Goal: Information Seeking & Learning: Learn about a topic

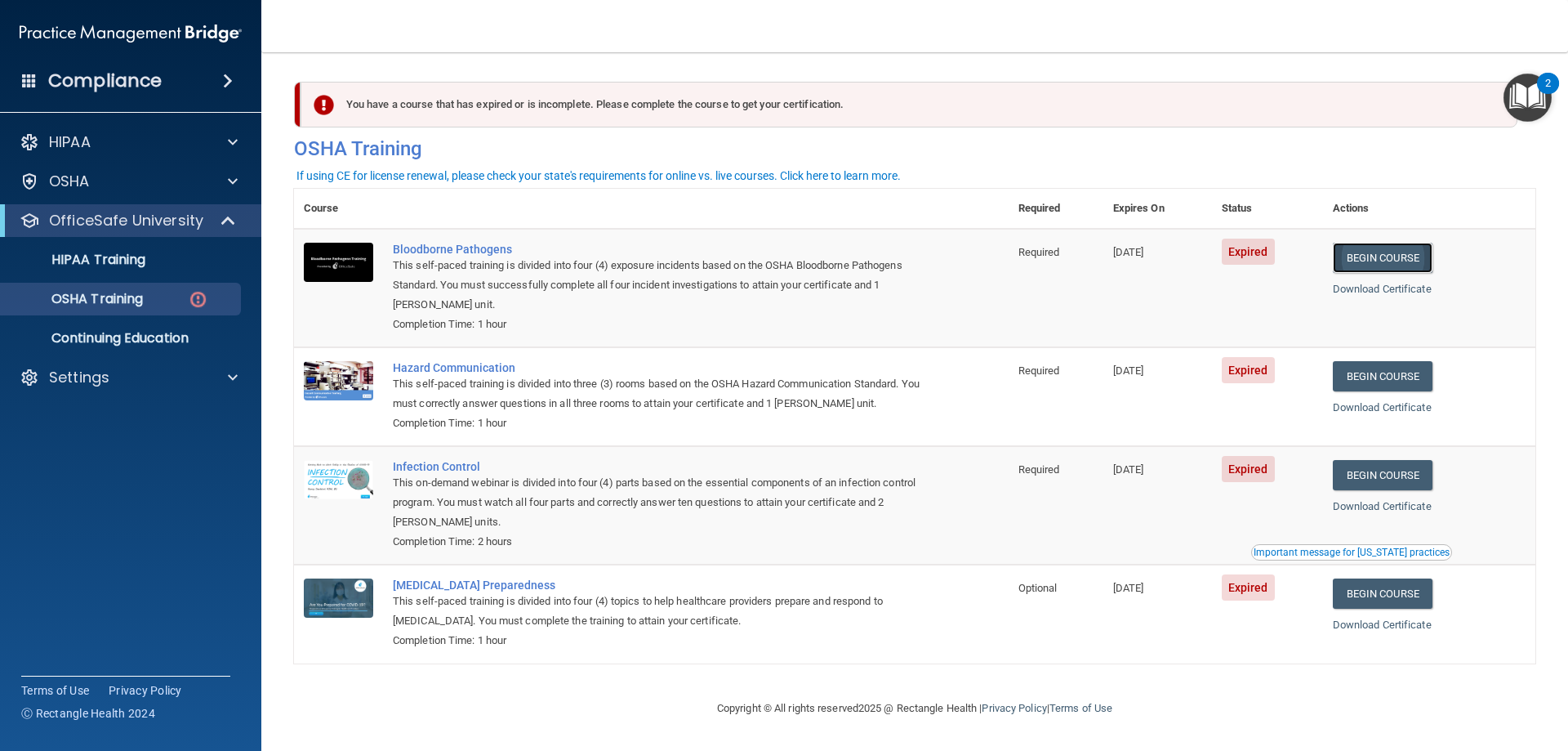
click at [1373, 247] on link "Begin Course" at bounding box center [1382, 257] width 99 height 30
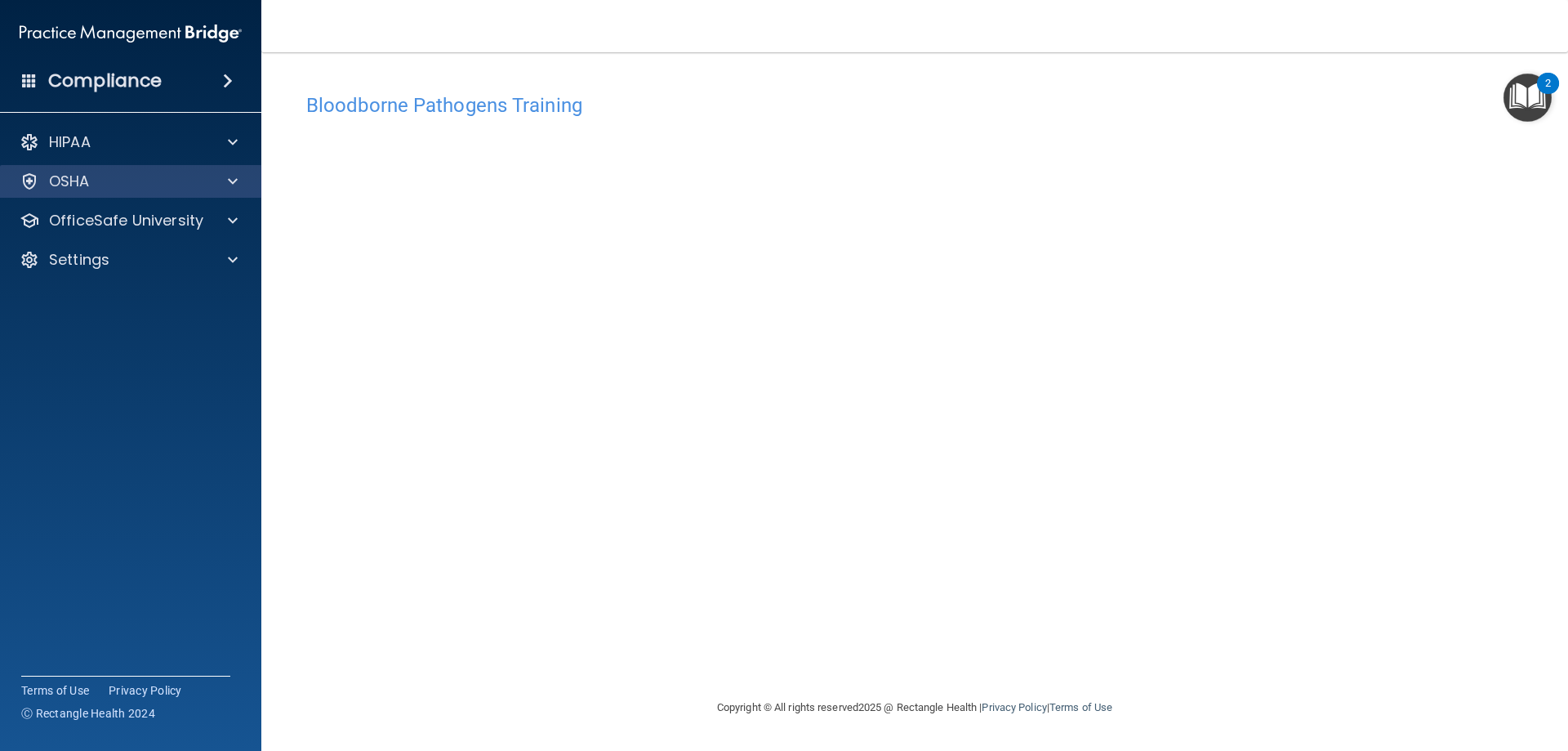
click at [235, 168] on div "OSHA" at bounding box center [131, 182] width 262 height 33
click at [229, 186] on span at bounding box center [232, 181] width 10 height 20
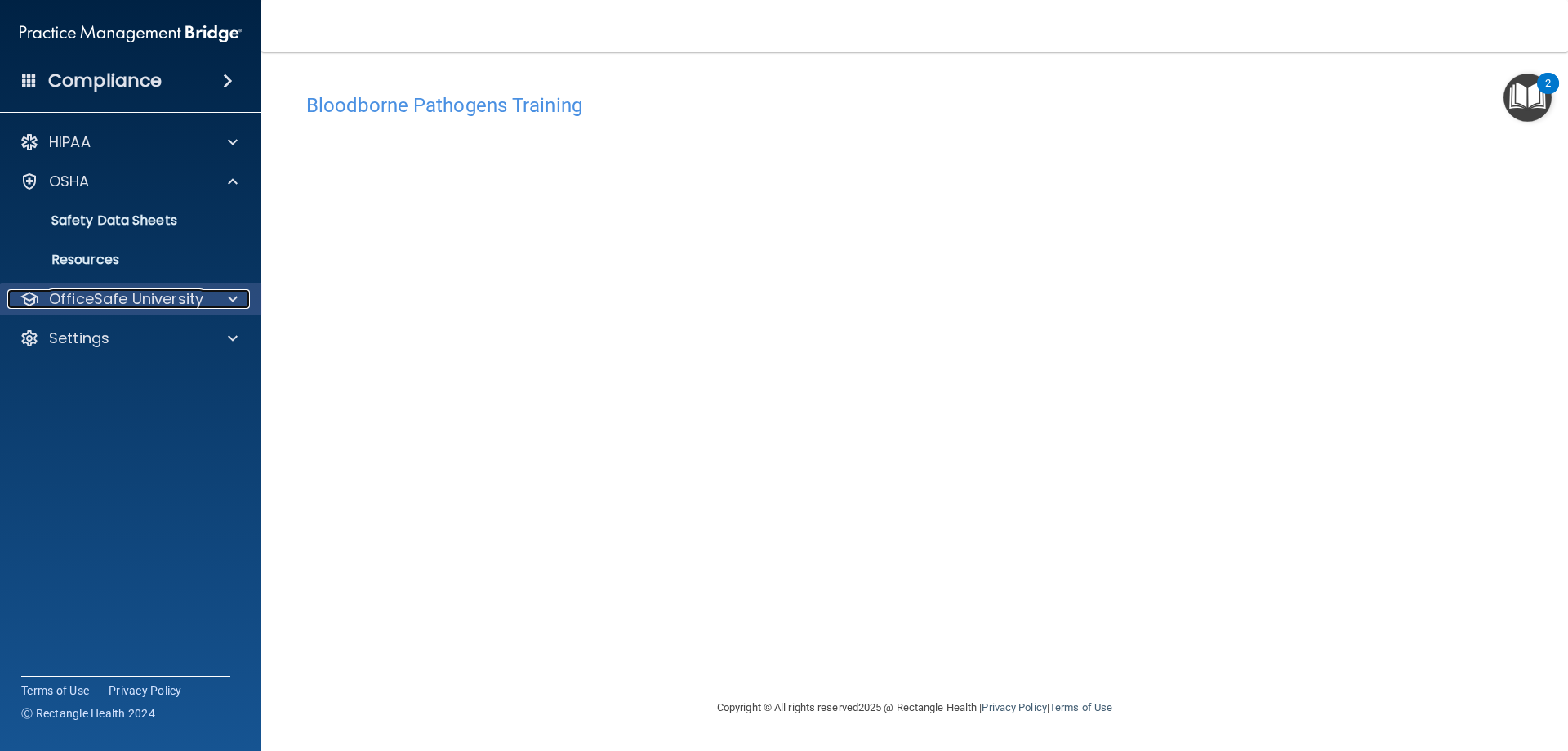
click at [227, 293] on div at bounding box center [230, 298] width 41 height 20
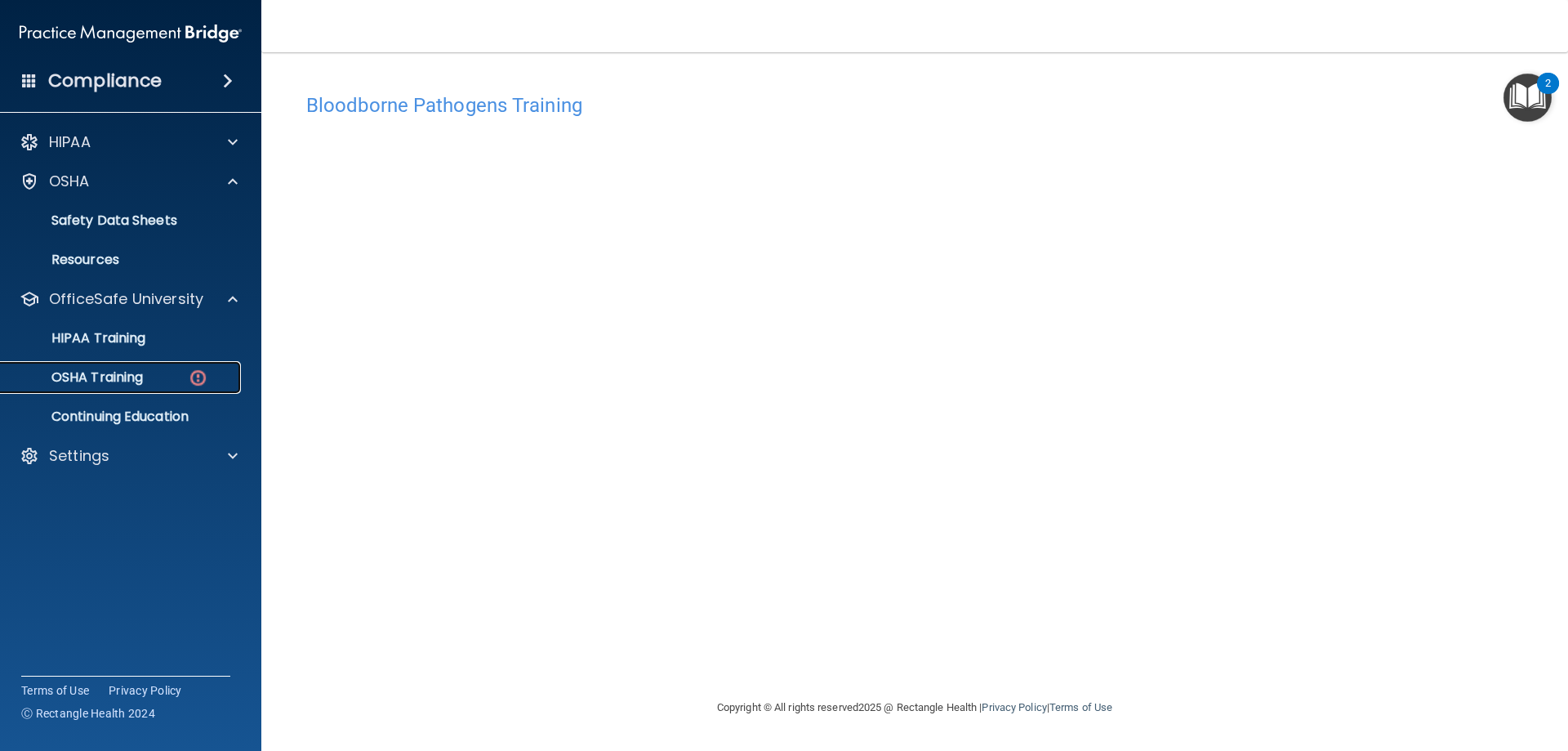
click at [204, 383] on img at bounding box center [198, 378] width 21 height 21
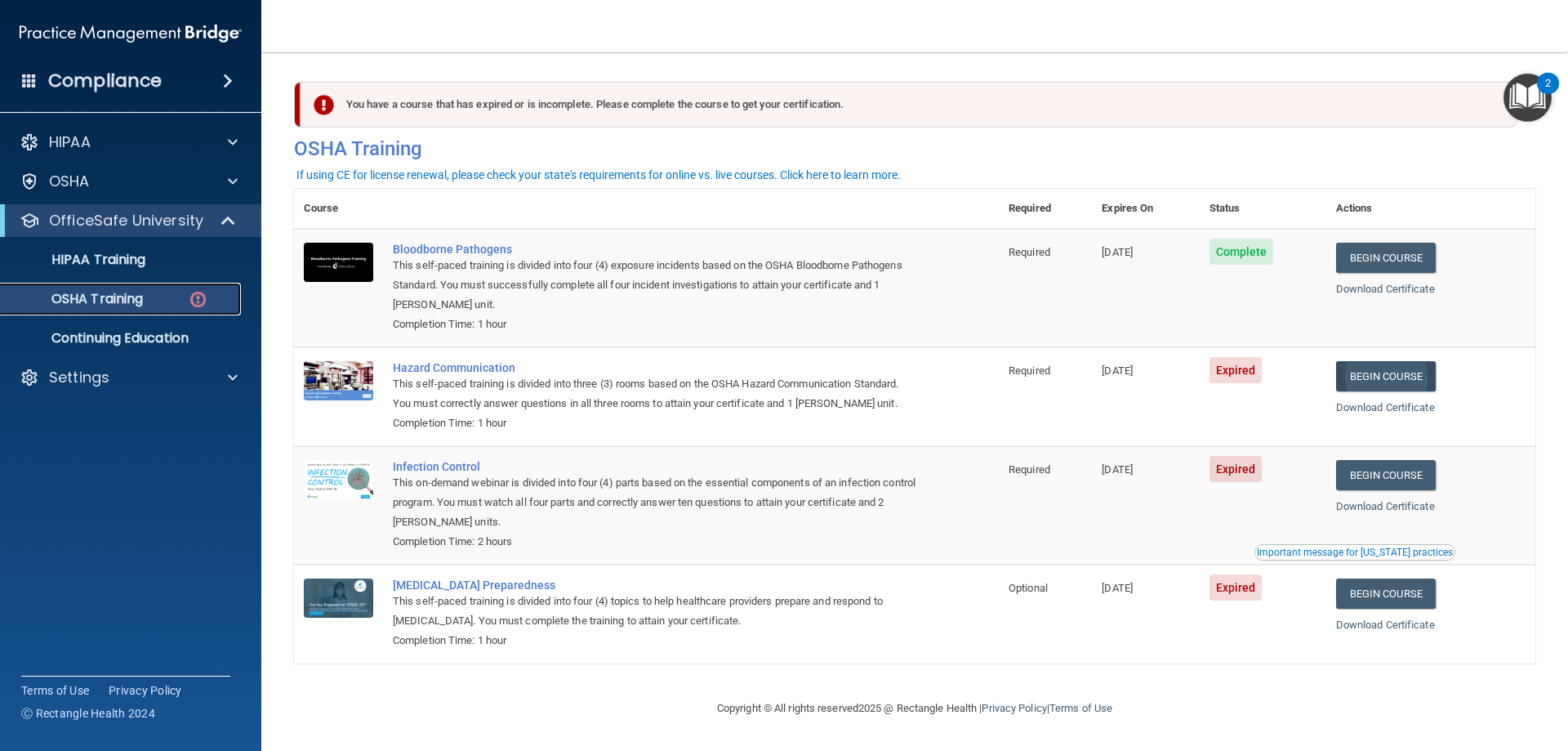
scroll to position [1, 0]
click at [1407, 381] on link "Begin Course" at bounding box center [1386, 376] width 99 height 30
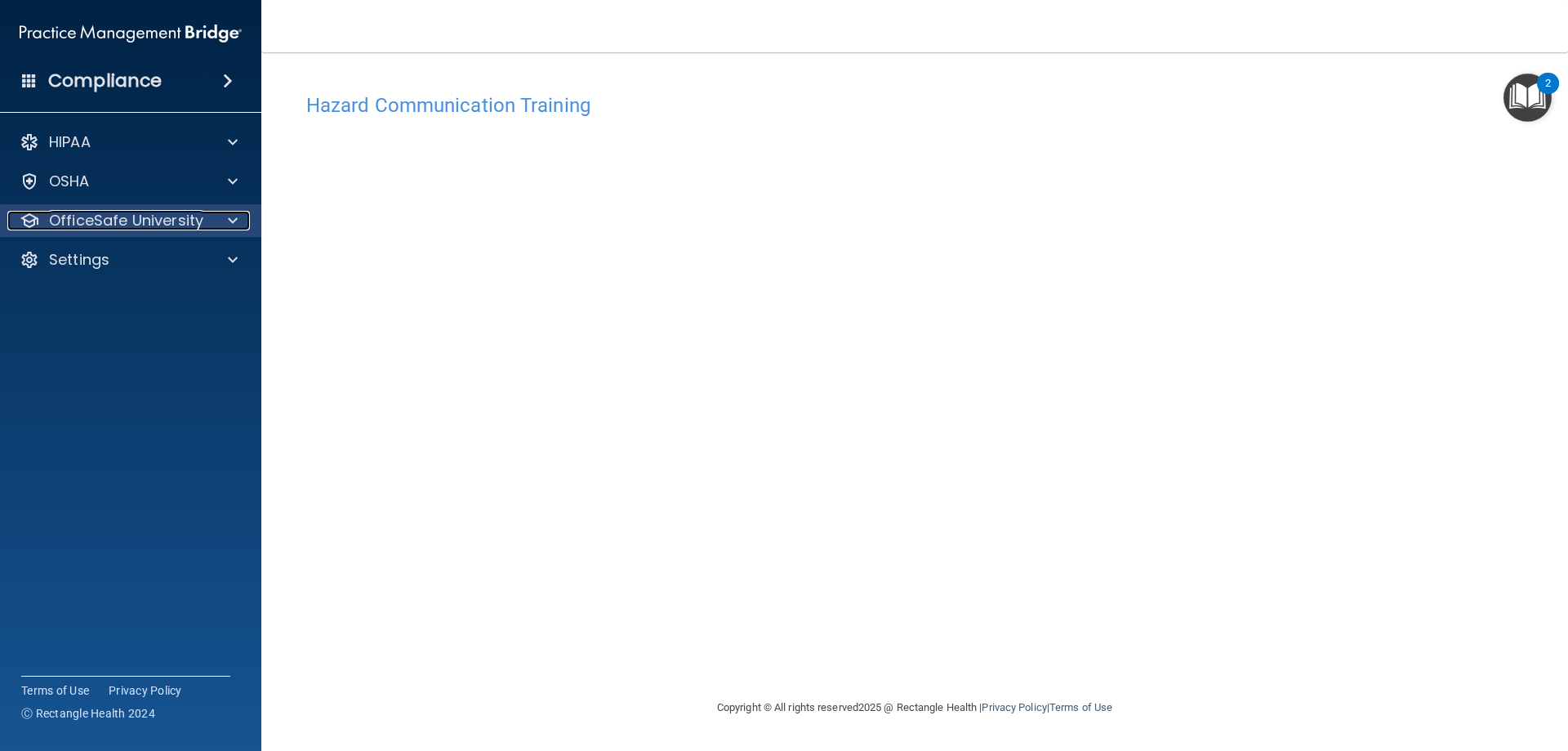
click at [189, 227] on p "OfficeSafe University" at bounding box center [126, 221] width 154 height 20
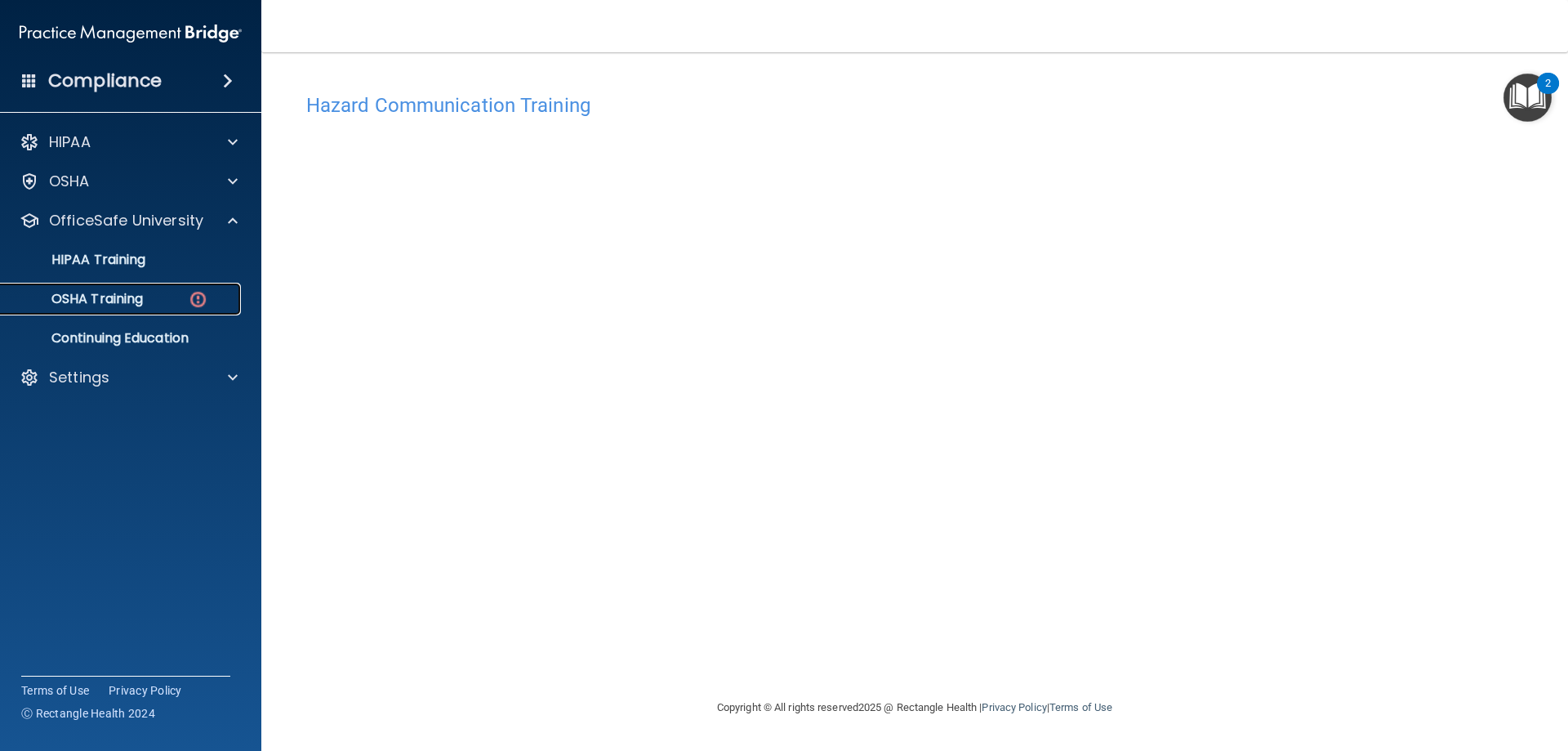
click at [196, 304] on img at bounding box center [198, 299] width 21 height 21
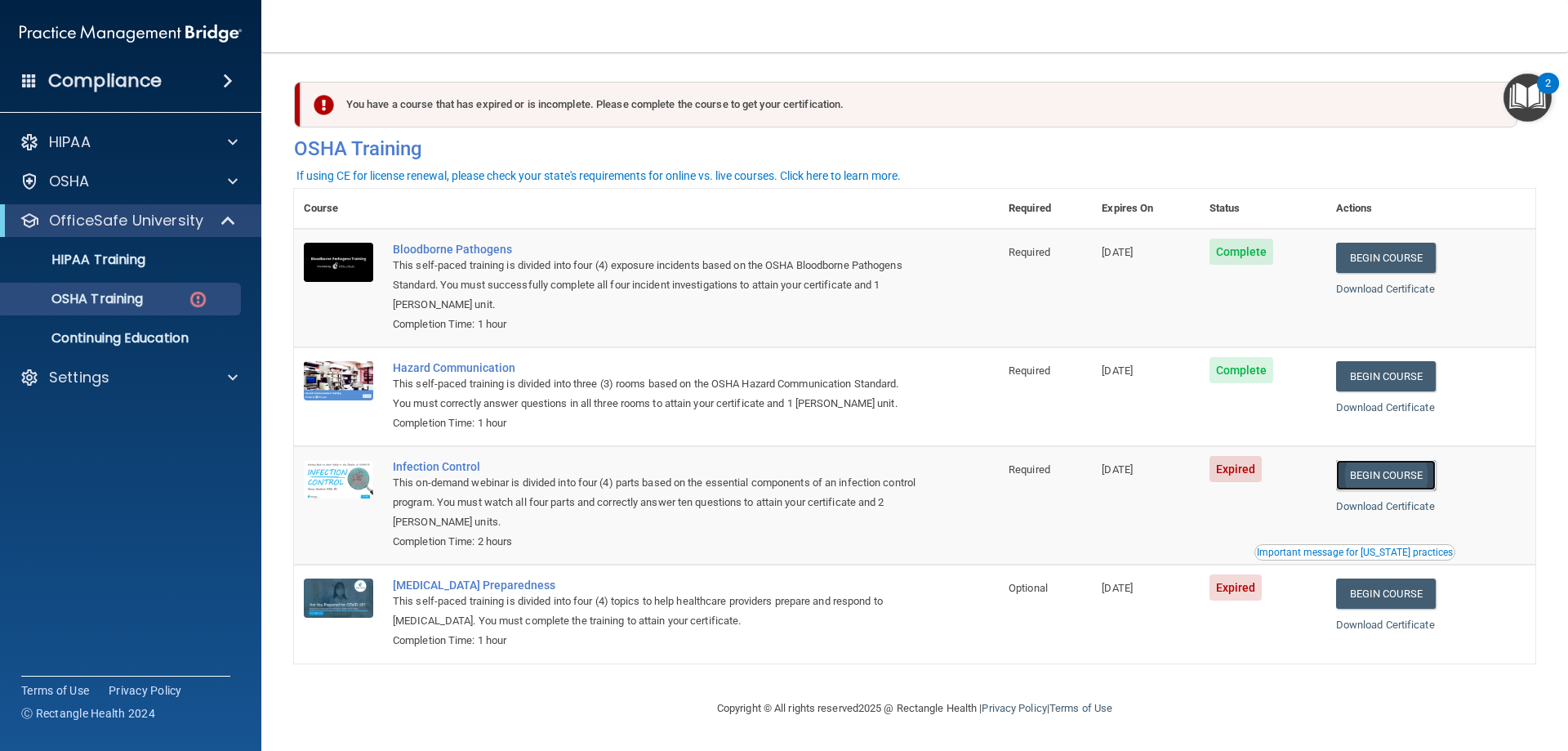
click at [1411, 490] on link "Begin Course" at bounding box center [1386, 475] width 99 height 30
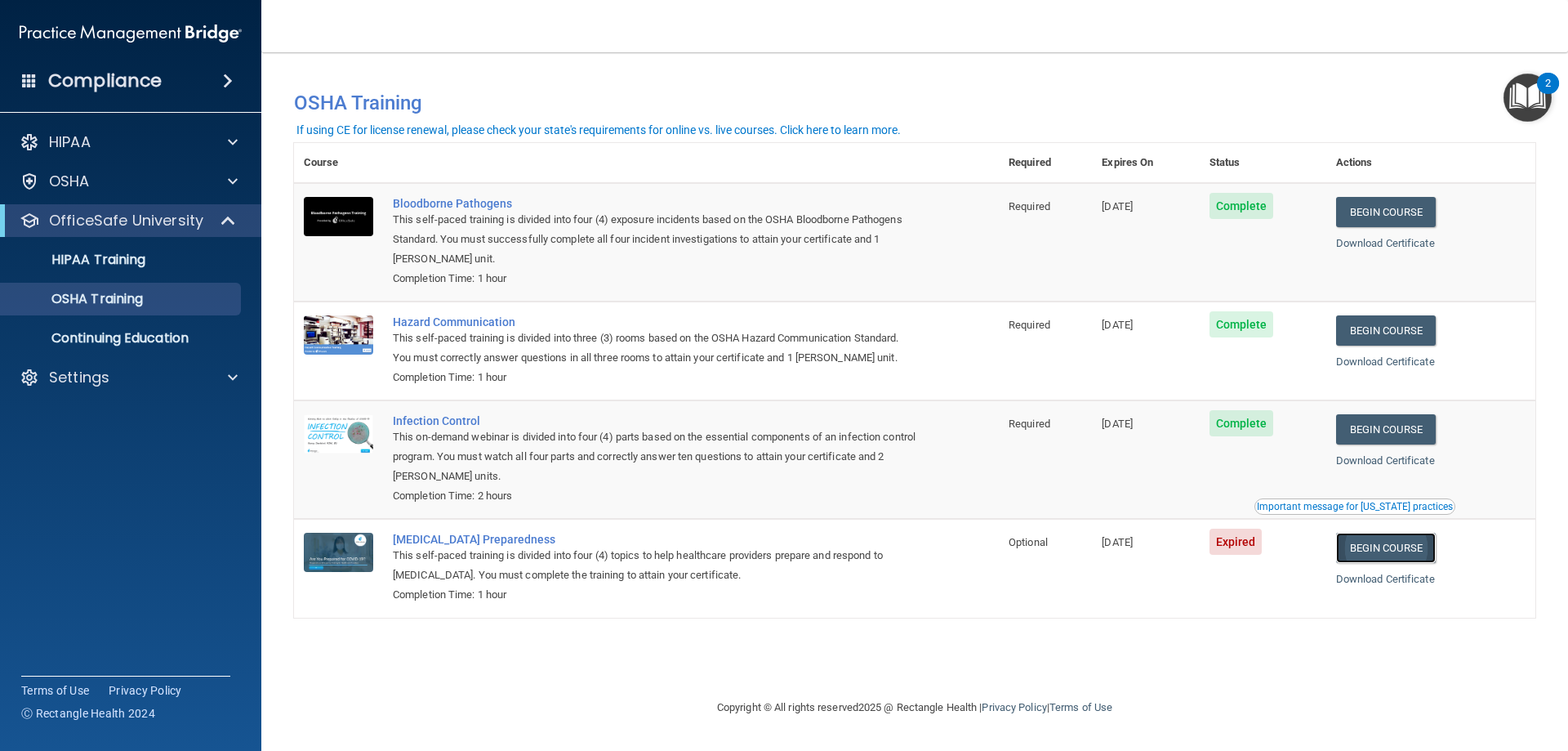
click at [1366, 552] on link "Begin Course" at bounding box center [1386, 548] width 99 height 30
